Goal: Navigation & Orientation: Find specific page/section

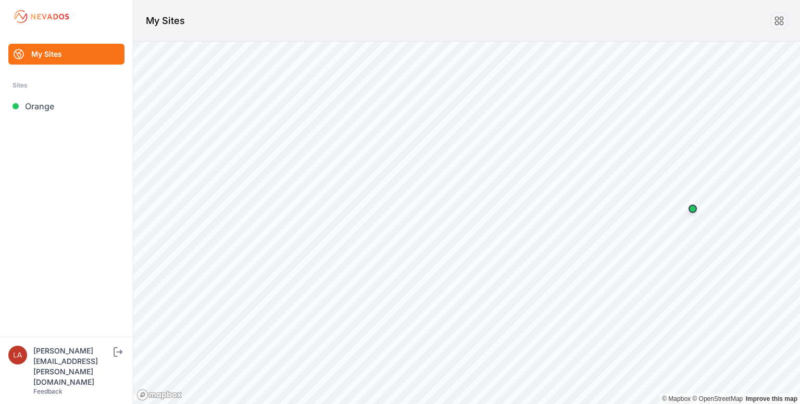
click at [24, 15] on img at bounding box center [42, 16] width 58 height 17
click at [782, 21] on icon at bounding box center [779, 20] width 11 height 11
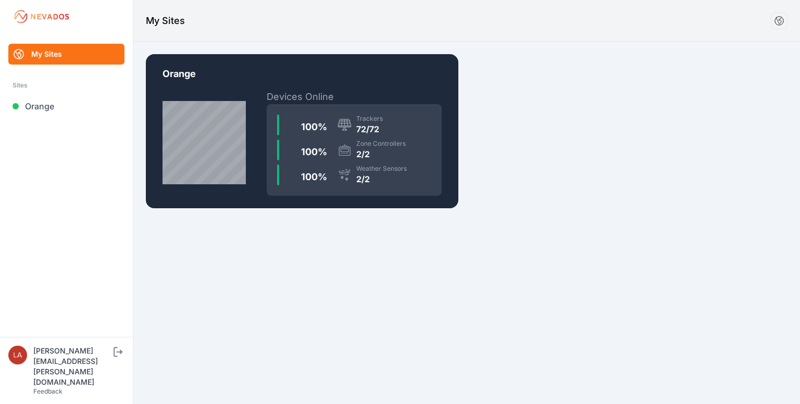
click at [19, 15] on img at bounding box center [42, 16] width 58 height 17
click at [22, 365] on img at bounding box center [17, 355] width 19 height 19
click at [24, 16] on img at bounding box center [42, 16] width 58 height 17
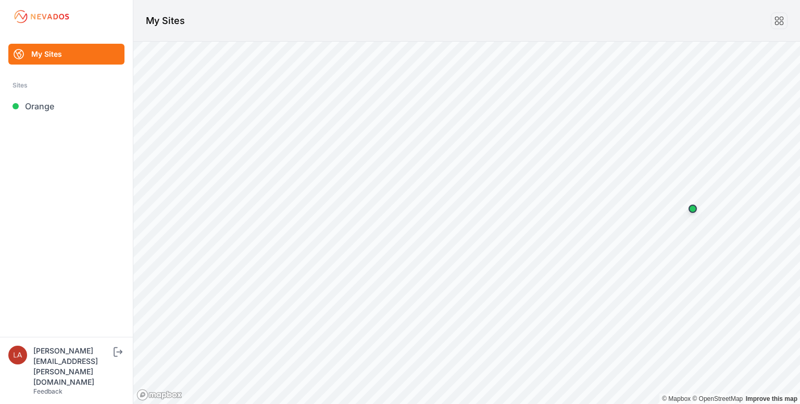
click at [22, 53] on icon at bounding box center [19, 54] width 13 height 13
click at [778, 19] on icon at bounding box center [779, 20] width 11 height 11
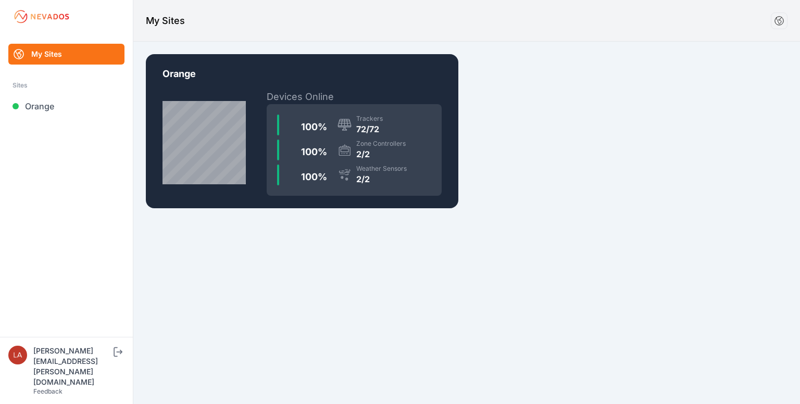
click at [778, 19] on icon at bounding box center [779, 20] width 11 height 11
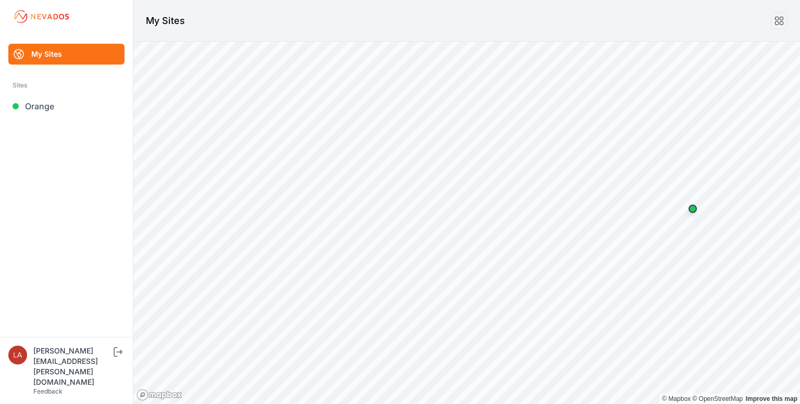
click at [33, 52] on link "My Sites" at bounding box center [66, 54] width 116 height 21
click at [125, 359] on icon "submit" at bounding box center [118, 352] width 13 height 13
